Goal: Information Seeking & Learning: Learn about a topic

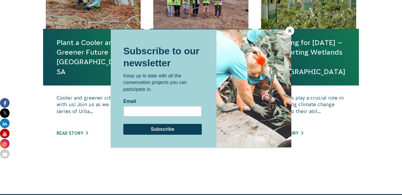
scroll to position [311, 0]
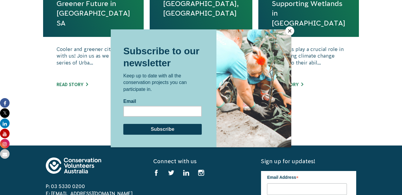
click at [289, 31] on button "Close" at bounding box center [289, 30] width 9 height 9
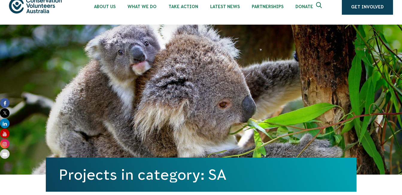
scroll to position [0, 0]
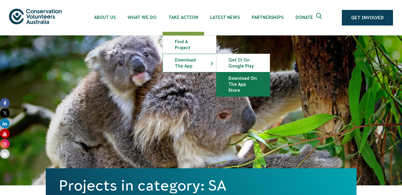
click at [225, 76] on link "Download on the App Store" at bounding box center [242, 84] width 53 height 24
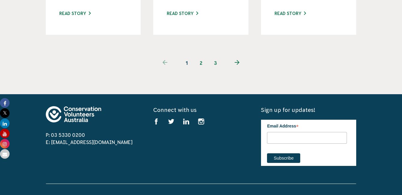
scroll to position [742, 0]
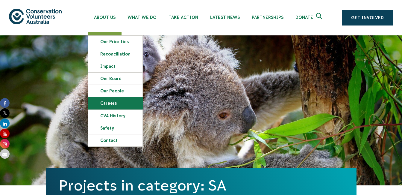
click at [110, 104] on link "Careers" at bounding box center [115, 103] width 54 height 12
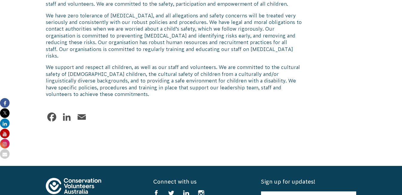
scroll to position [804, 0]
